Goal: Task Accomplishment & Management: Manage account settings

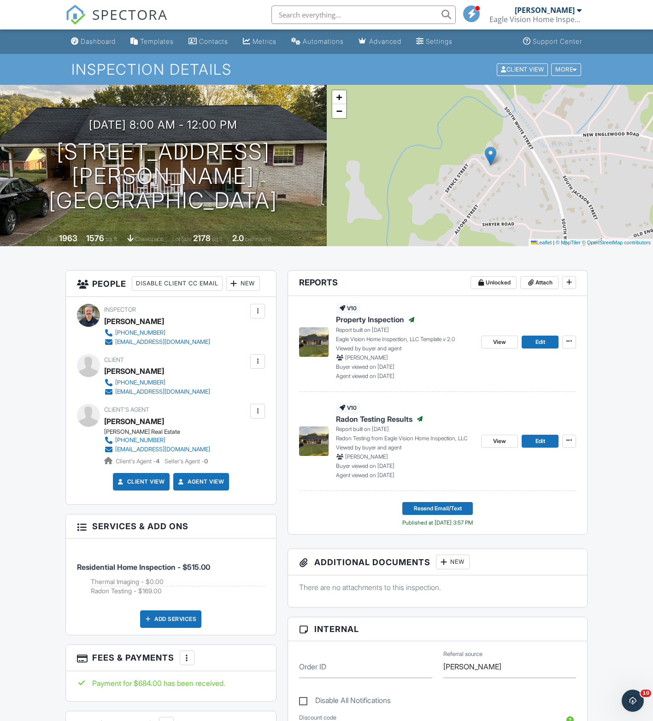
drag, startPoint x: 106, startPoint y: 389, endPoint x: 184, endPoint y: 391, distance: 78.9
click at [184, 391] on div "Client Michelle Franz 916-778-8123 mfranzca@gmail.com" at bounding box center [179, 375] width 150 height 42
copy div "[PERSON_NAME]"
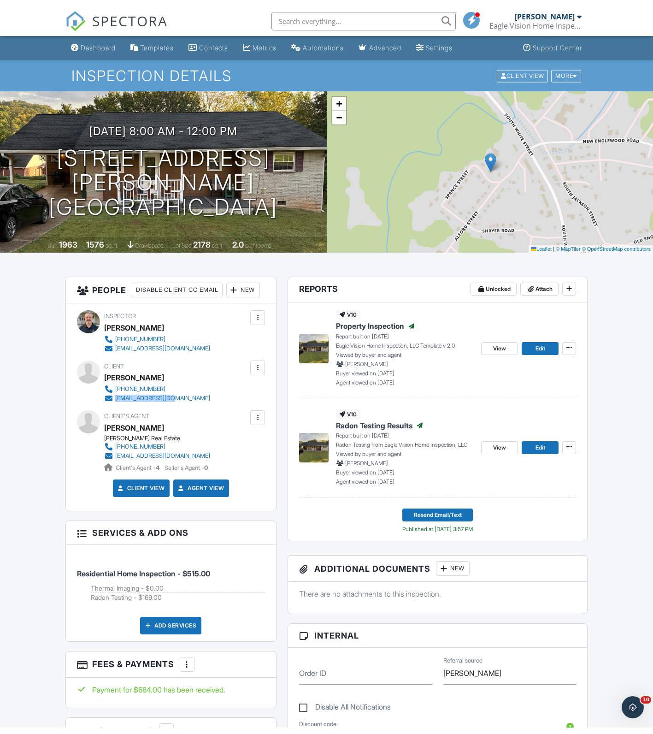
scroll to position [0, 0]
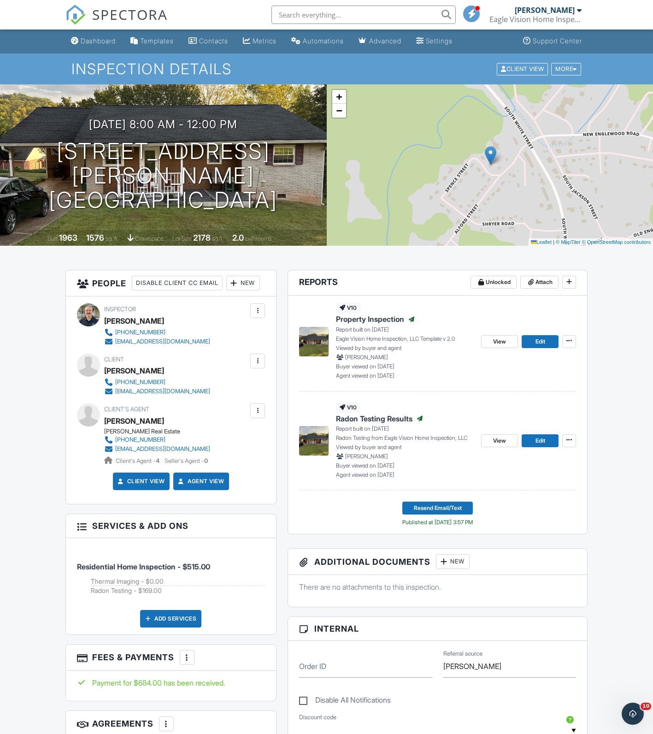
click at [452, 562] on div "New" at bounding box center [453, 561] width 34 height 15
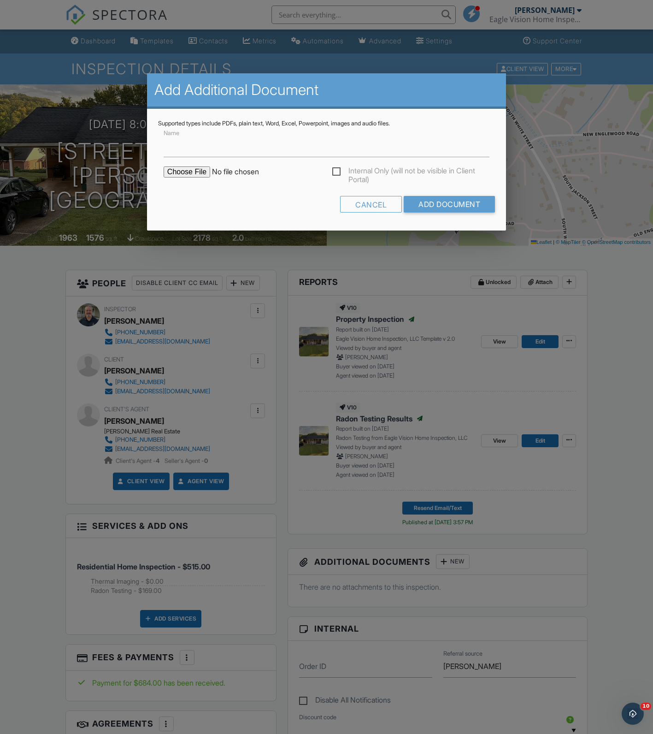
click at [173, 172] on input "file" at bounding box center [242, 171] width 157 height 11
type input "C:\fakepath\48 Hour Radon Test - 90 Spence St.pdf"
click at [475, 207] on input "Add Document" at bounding box center [449, 204] width 91 height 17
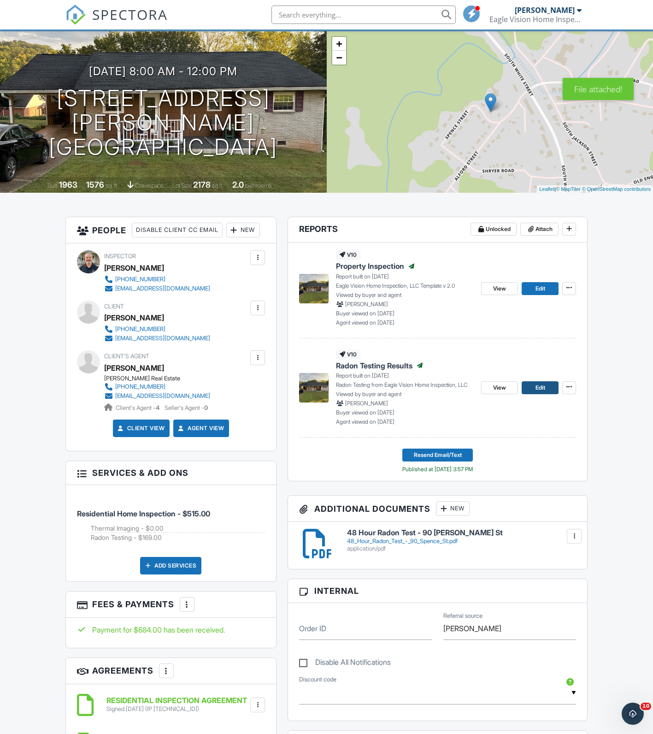
click at [552, 387] on link "Edit" at bounding box center [540, 387] width 37 height 13
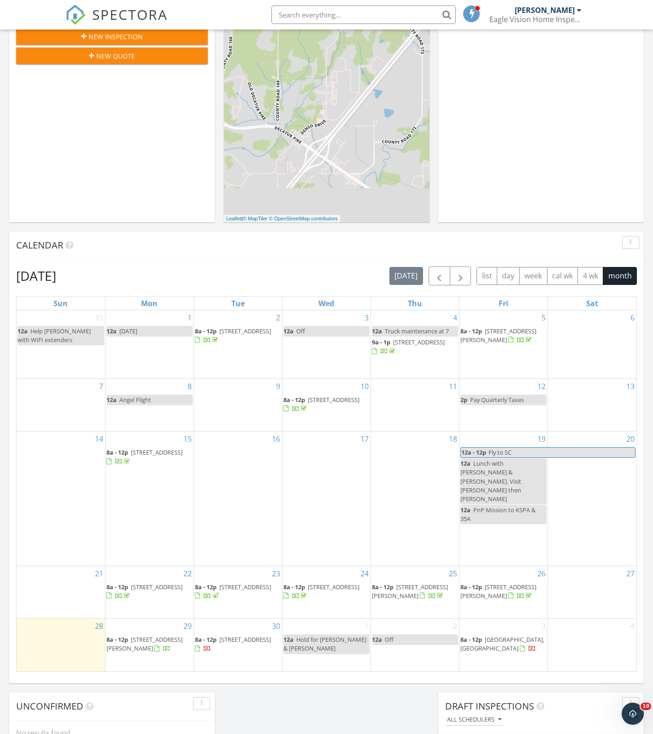
click at [515, 583] on span "[STREET_ADDRESS][PERSON_NAME]" at bounding box center [499, 591] width 76 height 17
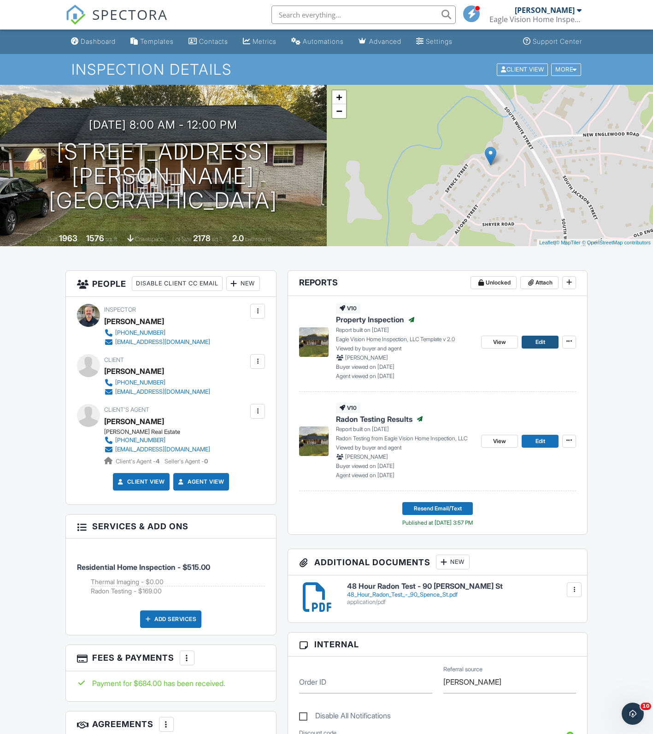
click at [540, 345] on span "Edit" at bounding box center [541, 342] width 10 height 9
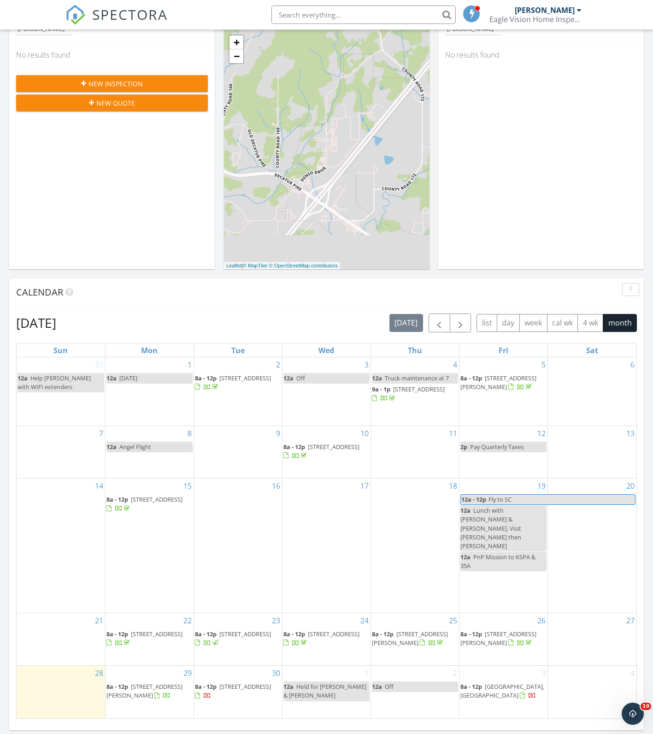
scroll to position [130, 0]
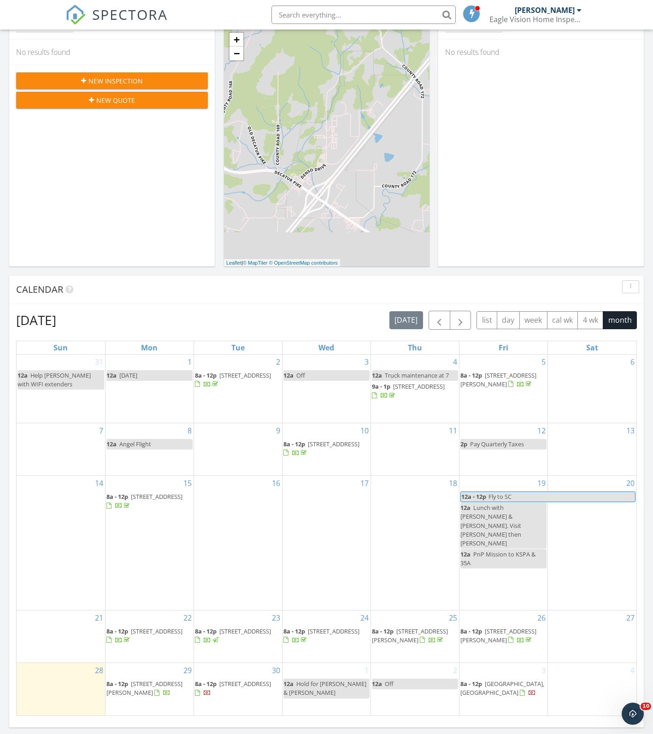
click at [521, 627] on span "90 Spence St, Athens 37303" at bounding box center [499, 635] width 76 height 17
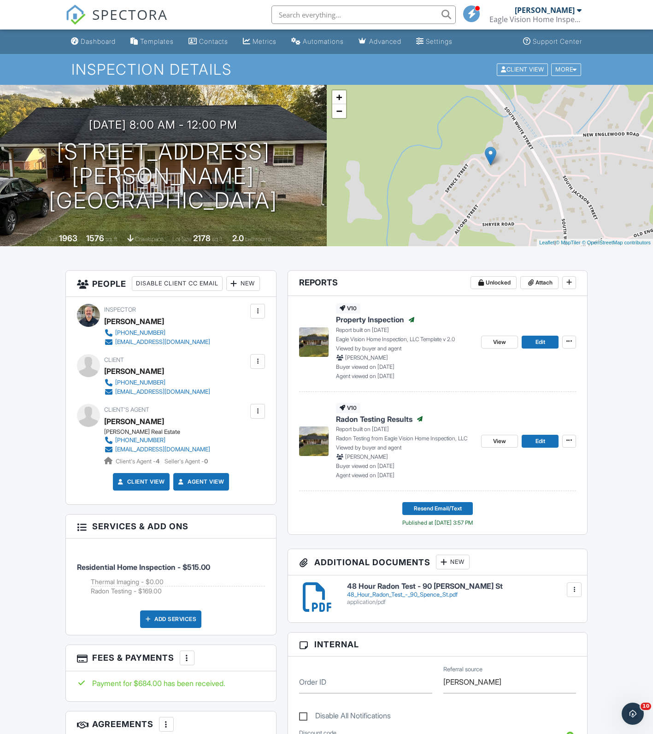
click at [99, 40] on div "Dashboard" at bounding box center [98, 41] width 35 height 8
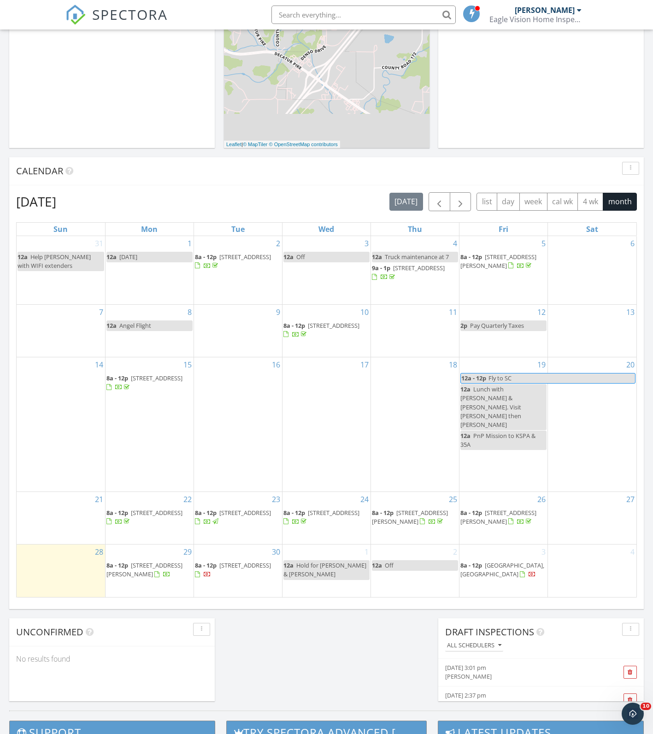
scroll to position [251, 0]
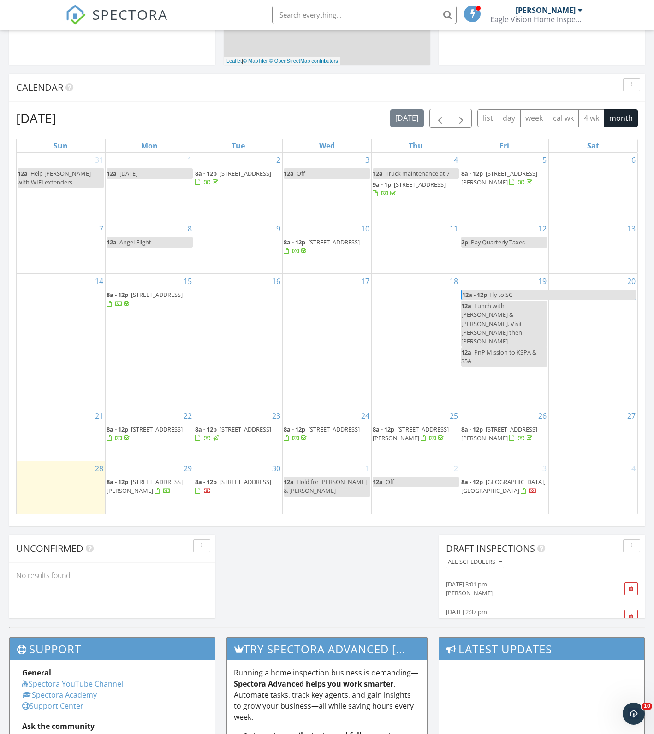
scroll to position [342, 0]
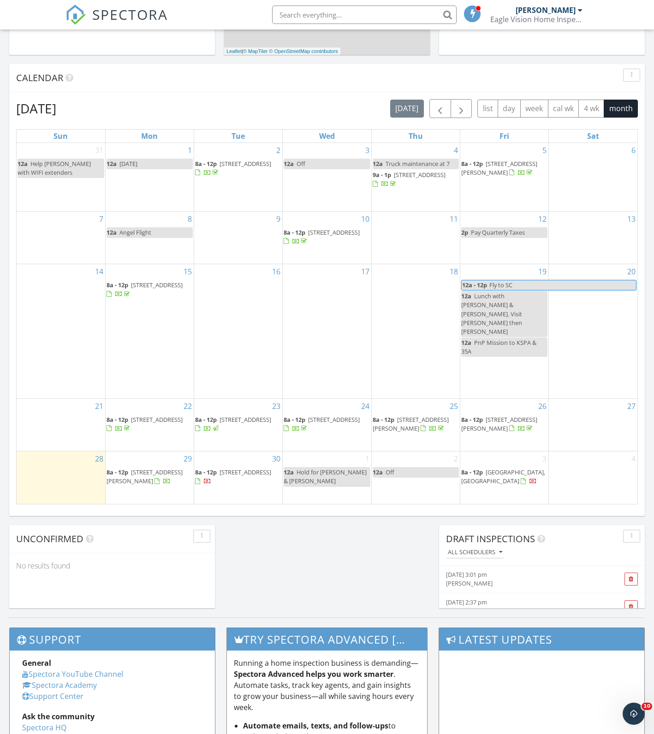
click at [350, 568] on div "[DATE] [PERSON_NAME] No results found New Inspection New Quote Map + − Leaflet …" at bounding box center [327, 197] width 654 height 839
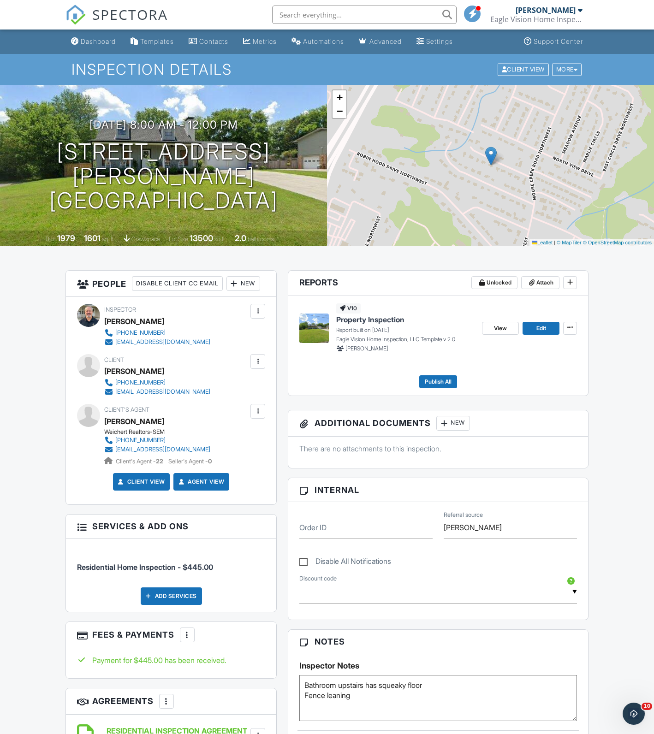
click at [96, 42] on div "Dashboard" at bounding box center [98, 41] width 35 height 8
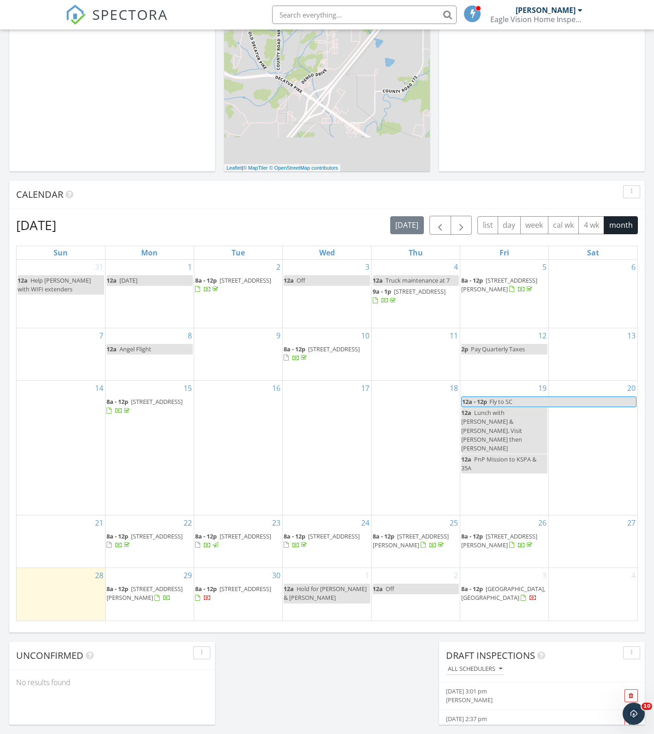
scroll to position [244, 0]
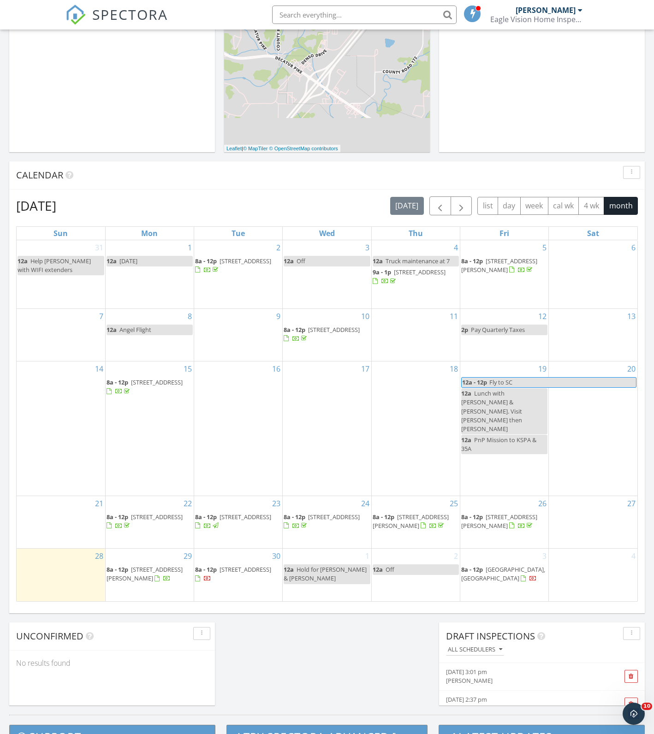
click at [219, 568] on span "[STREET_ADDRESS]" at bounding box center [245, 569] width 52 height 8
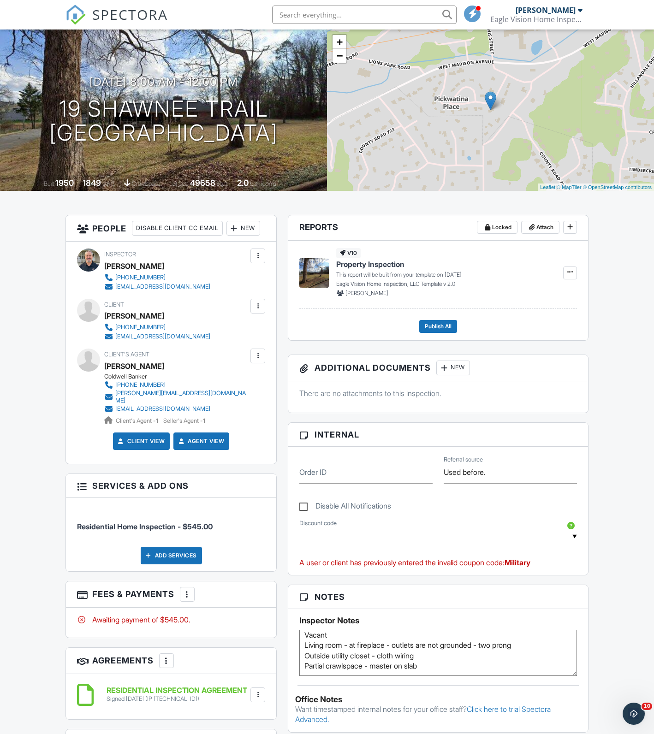
scroll to position [5, 0]
click at [31, 592] on div "Dashboard Templates Contacts Metrics Automations Advanced Settings Support Cent…" at bounding box center [327, 648] width 654 height 1349
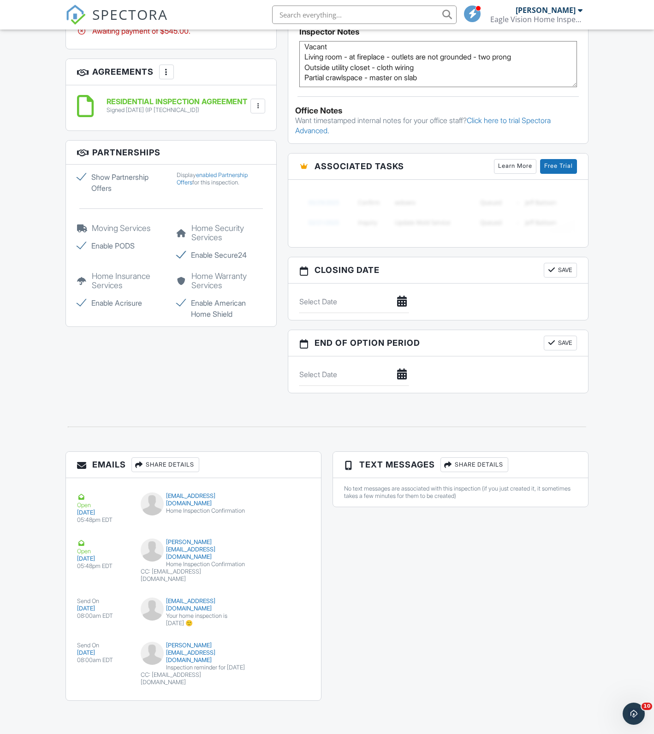
scroll to position [652, 0]
click at [23, 349] on div "Dashboard Templates Contacts Metrics Automations Advanced Settings Support Cent…" at bounding box center [327, 59] width 654 height 1349
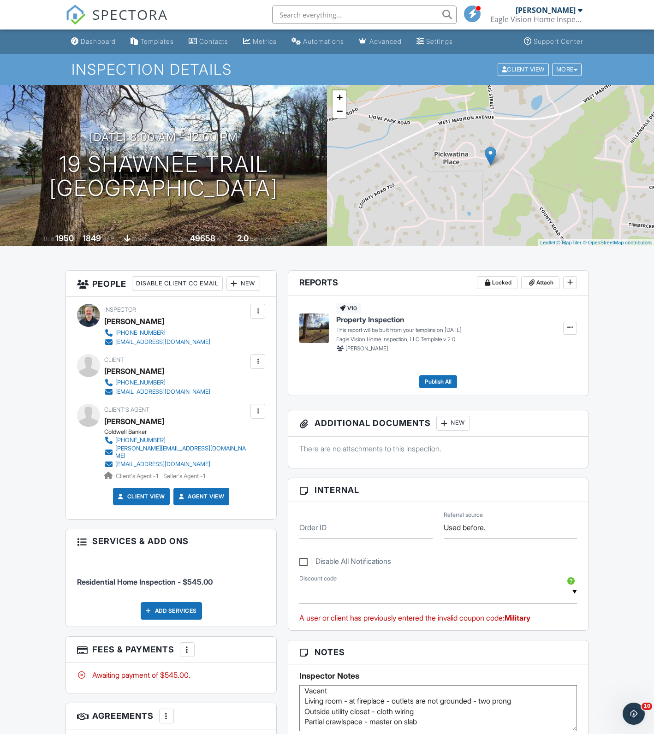
scroll to position [0, 0]
click at [100, 41] on div "Dashboard" at bounding box center [98, 41] width 35 height 8
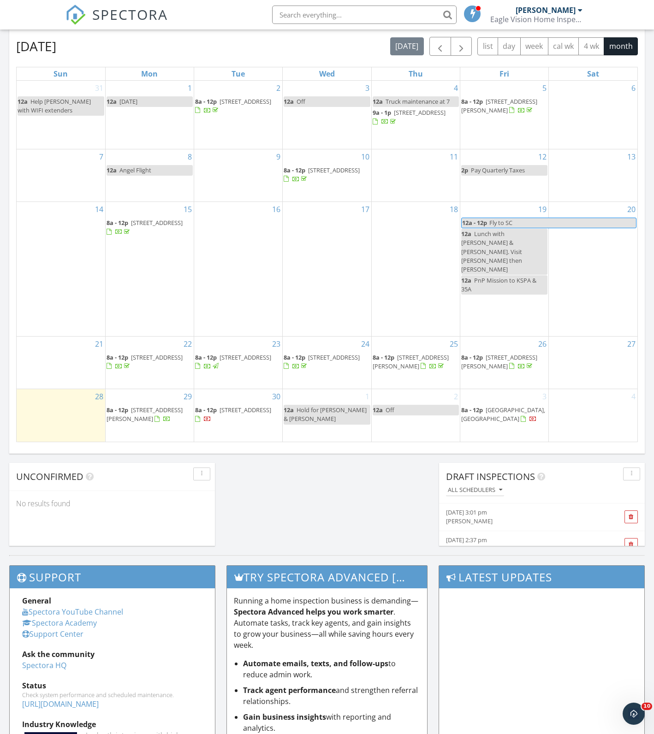
scroll to position [408, 0]
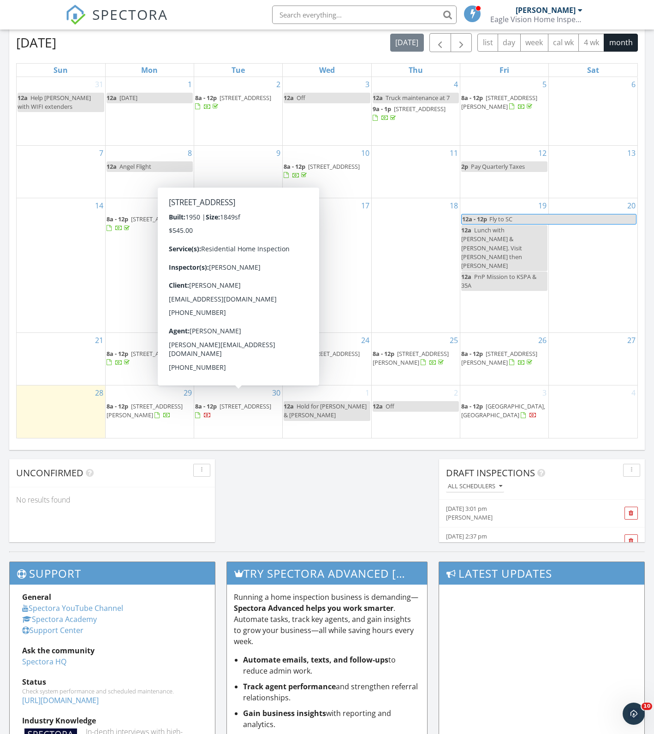
click at [324, 496] on div "Today Brent Foster No results found New Inspection New Quote Map + − Leaflet | …" at bounding box center [327, 131] width 654 height 839
